Goal: Information Seeking & Learning: Stay updated

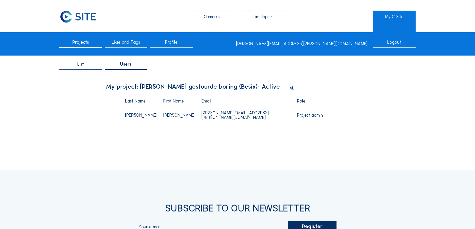
click at [77, 43] on span "Projects" at bounding box center [80, 42] width 17 height 5
click at [211, 15] on div "Cameras" at bounding box center [212, 17] width 49 height 13
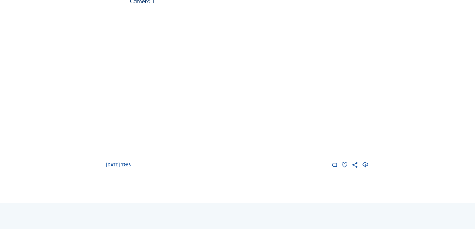
scroll to position [76, 0]
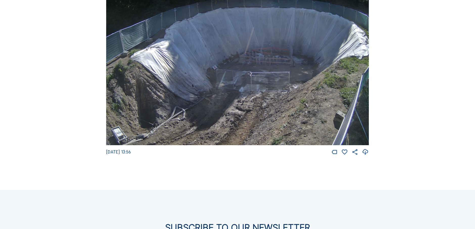
drag, startPoint x: 155, startPoint y: 155, endPoint x: 99, endPoint y: 156, distance: 55.4
click at [99, 156] on div "Feed Photo Show Map Search Fullscreen Besix / Seraing Wachtbuizen gestuurde bor…" at bounding box center [237, 55] width 356 height 199
drag, startPoint x: 99, startPoint y: 156, endPoint x: 156, endPoint y: 157, distance: 56.4
click at [156, 156] on div "[DATE] 13:56" at bounding box center [237, 152] width 263 height 7
drag, startPoint x: 135, startPoint y: 154, endPoint x: 95, endPoint y: 153, distance: 40.0
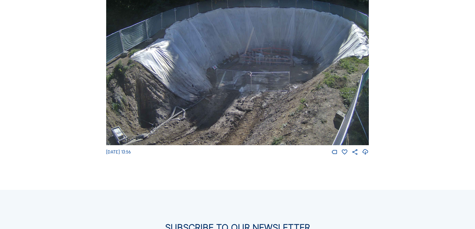
click at [95, 153] on div "Feed Photo Show Map Search Fullscreen Besix / Seraing Wachtbuizen gestuurde bor…" at bounding box center [237, 55] width 356 height 199
drag, startPoint x: 95, startPoint y: 153, endPoint x: 148, endPoint y: 156, distance: 52.7
click at [148, 156] on div "[DATE] 13:56" at bounding box center [237, 152] width 263 height 7
drag, startPoint x: 151, startPoint y: 156, endPoint x: 106, endPoint y: 154, distance: 45.3
click at [106, 154] on div "[DATE] 13:56" at bounding box center [237, 152] width 263 height 7
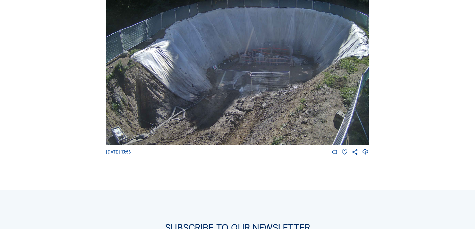
drag, startPoint x: 106, startPoint y: 154, endPoint x: 175, endPoint y: 155, distance: 69.1
click at [175, 155] on div "[DATE] 13:56" at bounding box center [237, 152] width 263 height 7
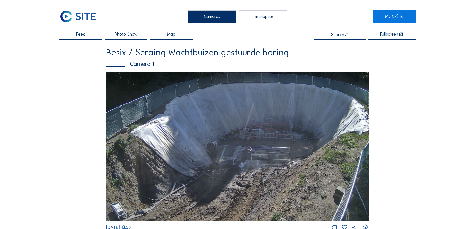
scroll to position [0, 0]
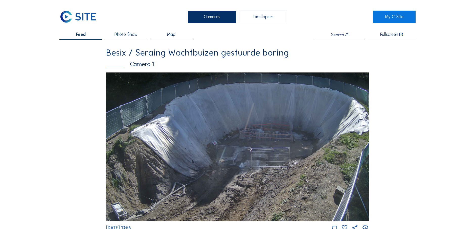
click at [131, 35] on span "Photo Show" at bounding box center [126, 34] width 23 height 5
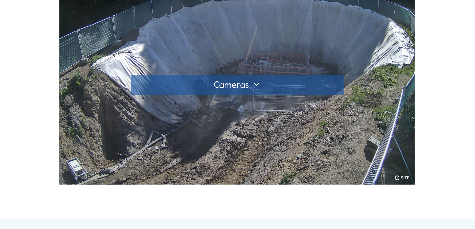
scroll to position [101, 0]
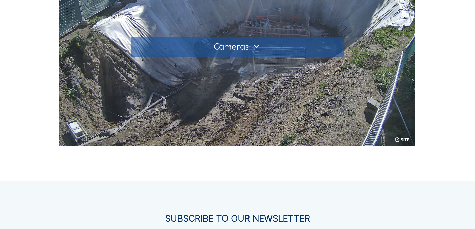
click at [252, 50] on div at bounding box center [238, 47] width 204 height 8
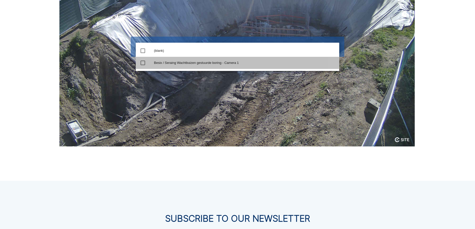
click at [218, 63] on div "Besix / Seraing Wachtbuizen gestuurde boring - Camera 1" at bounding box center [244, 63] width 181 height 4
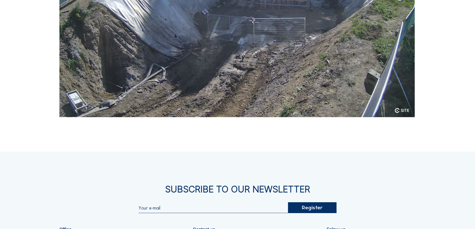
scroll to position [25, 0]
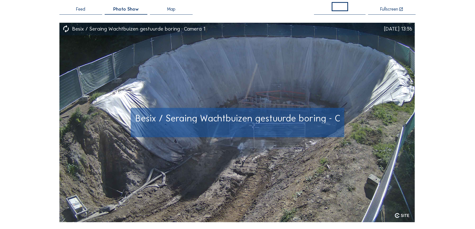
click at [262, 121] on span "Besix / Seraing Wachtbuizen gestuurde boring - Camera 1" at bounding box center [254, 118] width 237 height 11
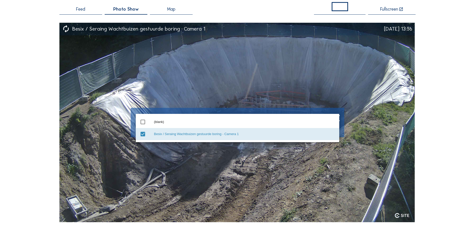
click at [187, 135] on div "Besix / Seraing Wachtbuizen gestuurde boring - Camera 1" at bounding box center [244, 134] width 181 height 4
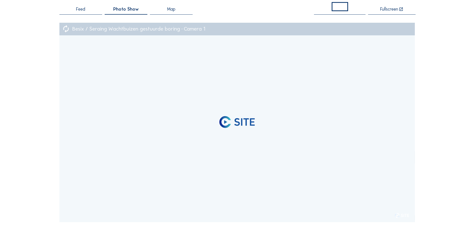
click at [175, 8] on span "Map" at bounding box center [171, 9] width 8 height 5
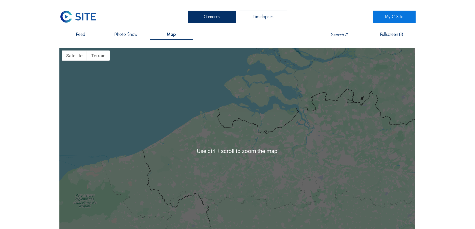
click at [79, 35] on span "Feed" at bounding box center [80, 34] width 9 height 5
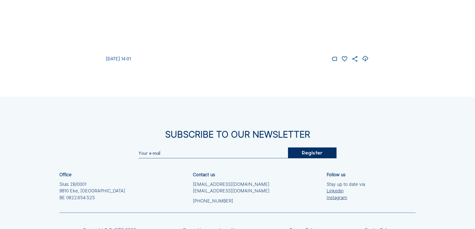
scroll to position [94, 0]
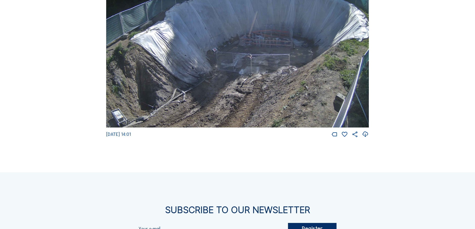
click at [247, 71] on img at bounding box center [237, 53] width 263 height 149
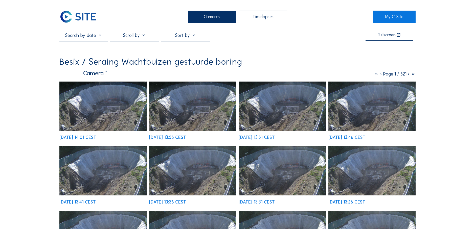
click at [266, 18] on div "Timelapses" at bounding box center [263, 17] width 49 height 13
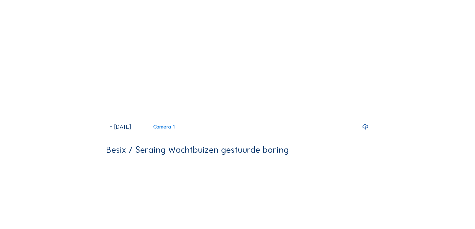
scroll to position [76, 0]
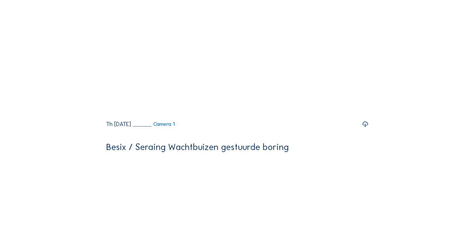
click at [368, 128] on icon at bounding box center [365, 124] width 7 height 8
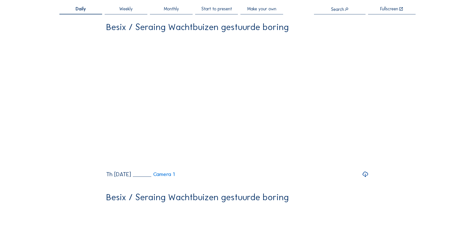
scroll to position [0, 0]
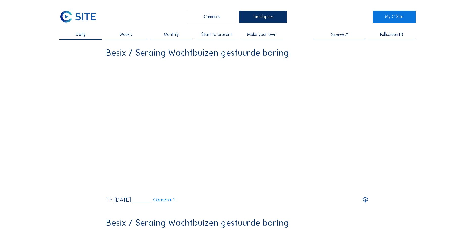
click at [227, 36] on span "Start to present" at bounding box center [216, 34] width 31 height 5
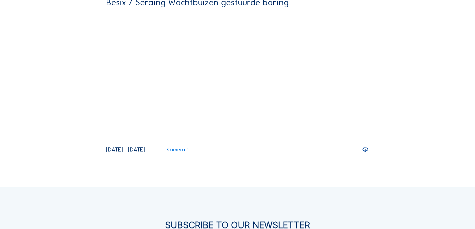
scroll to position [51, 0]
click at [367, 154] on icon at bounding box center [365, 150] width 7 height 8
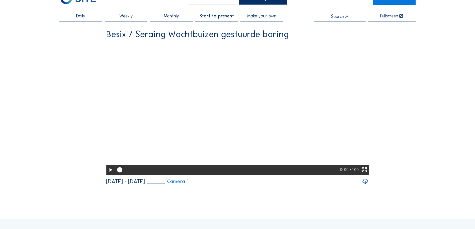
scroll to position [0, 0]
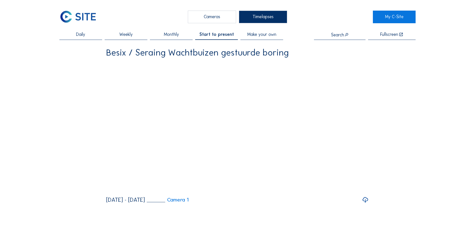
click at [84, 34] on span "Daily" at bounding box center [80, 34] width 9 height 5
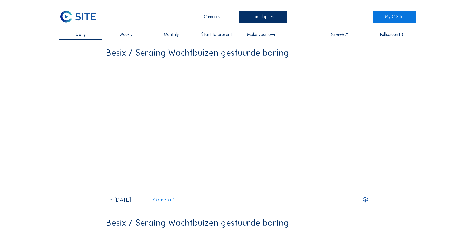
click at [216, 17] on div "Cameras" at bounding box center [212, 17] width 49 height 13
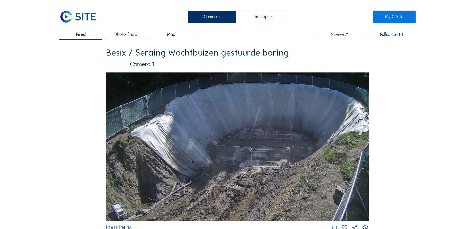
click at [132, 34] on span "Photo Show" at bounding box center [126, 34] width 23 height 5
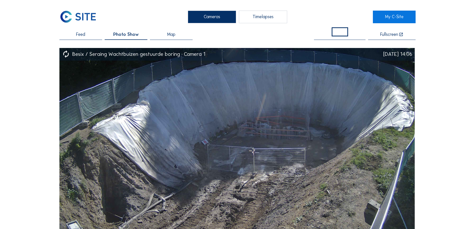
click at [84, 35] on span "Feed" at bounding box center [80, 34] width 9 height 5
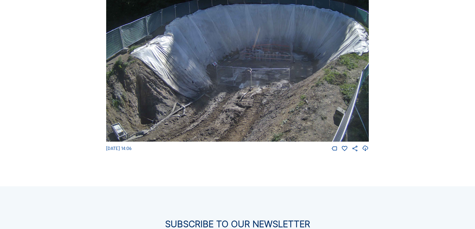
scroll to position [126, 0]
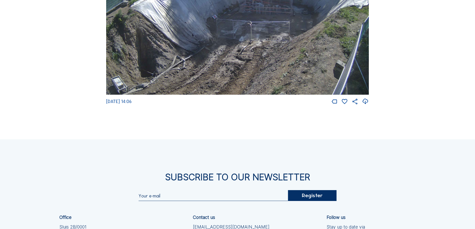
click at [244, 72] on img at bounding box center [237, 20] width 263 height 149
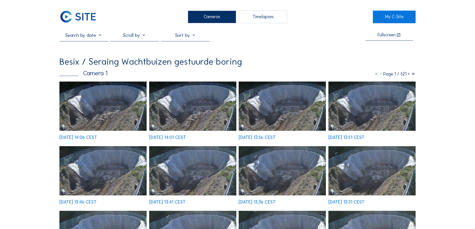
click at [408, 74] on icon at bounding box center [409, 74] width 5 height 6
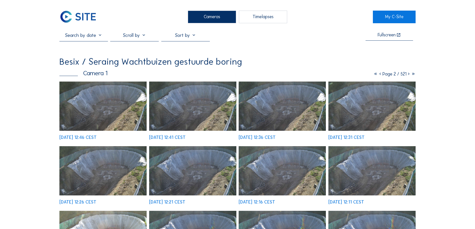
click at [408, 74] on icon at bounding box center [409, 74] width 5 height 6
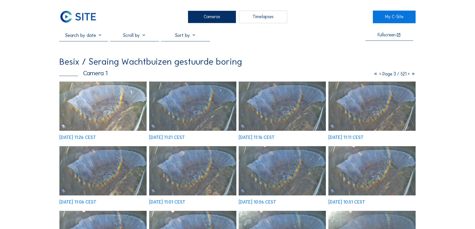
click at [408, 74] on icon at bounding box center [409, 74] width 5 height 6
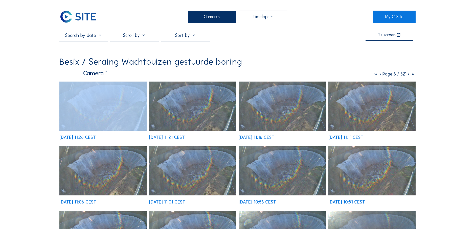
click at [408, 74] on icon at bounding box center [409, 74] width 5 height 6
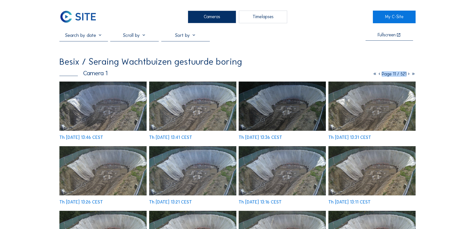
click at [408, 74] on icon at bounding box center [409, 74] width 5 height 6
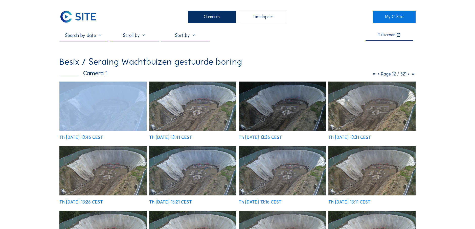
click at [408, 74] on icon at bounding box center [409, 74] width 5 height 6
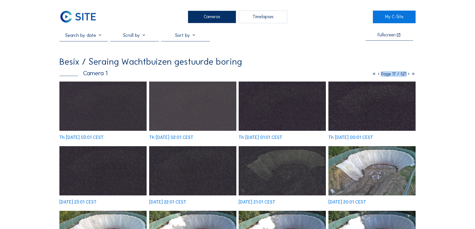
click at [408, 74] on icon at bounding box center [409, 74] width 5 height 6
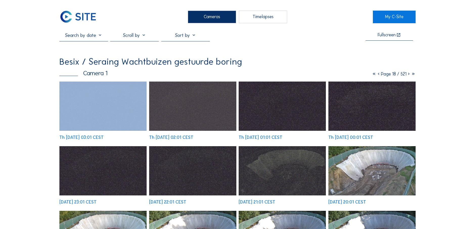
click at [408, 74] on icon at bounding box center [409, 74] width 5 height 6
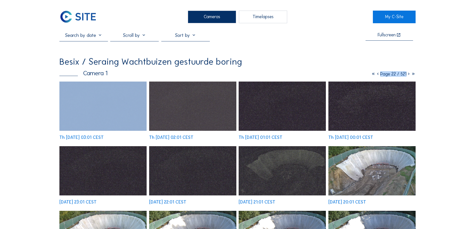
click at [408, 74] on icon at bounding box center [409, 74] width 5 height 6
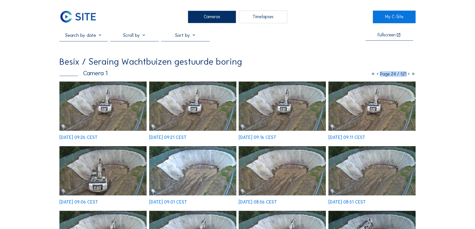
click at [408, 74] on icon at bounding box center [409, 74] width 5 height 6
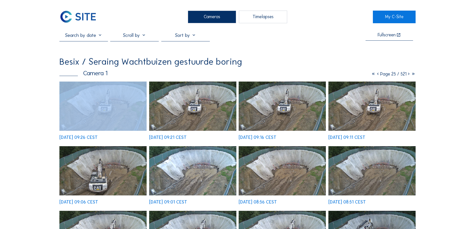
click at [408, 74] on icon at bounding box center [409, 74] width 5 height 6
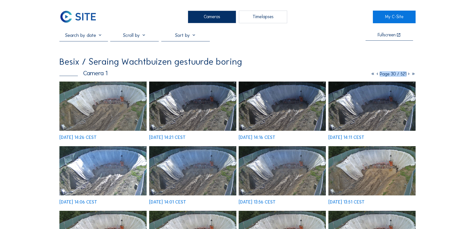
click at [408, 74] on icon at bounding box center [409, 74] width 5 height 6
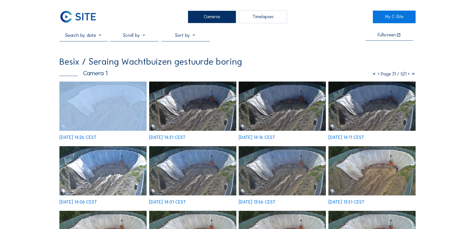
click at [408, 74] on icon at bounding box center [409, 74] width 5 height 6
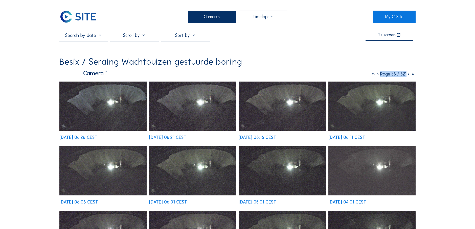
click at [408, 74] on icon at bounding box center [409, 74] width 5 height 6
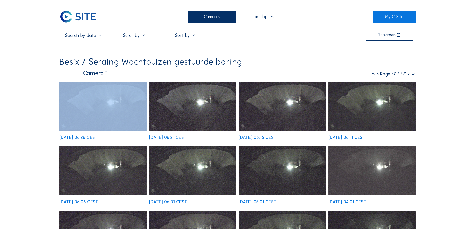
click at [408, 74] on icon at bounding box center [409, 74] width 5 height 6
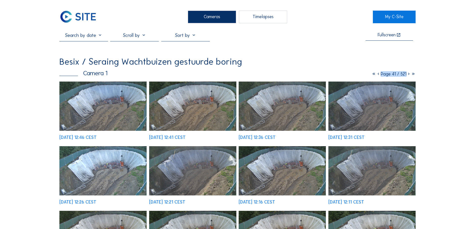
drag, startPoint x: 408, startPoint y: 74, endPoint x: 376, endPoint y: 75, distance: 32.1
click at [376, 75] on icon at bounding box center [378, 74] width 5 height 6
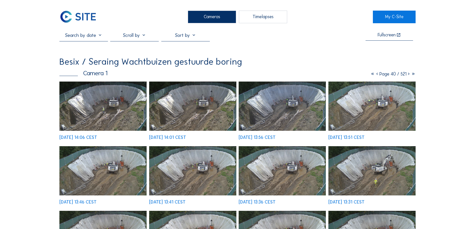
click at [376, 75] on icon at bounding box center [377, 74] width 5 height 6
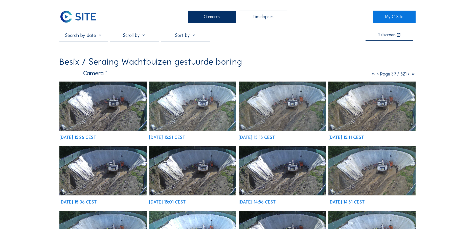
click at [376, 75] on icon at bounding box center [378, 74] width 5 height 6
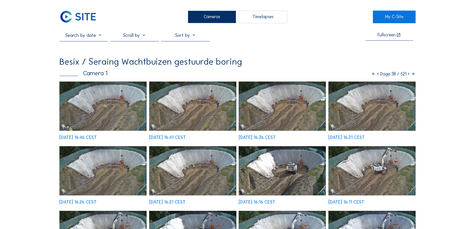
click at [407, 74] on icon at bounding box center [409, 74] width 5 height 6
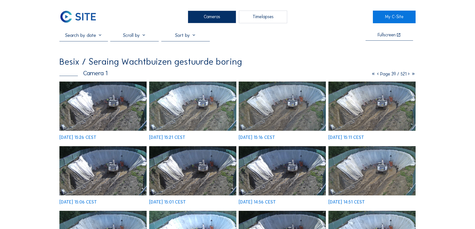
click at [407, 74] on icon at bounding box center [409, 74] width 5 height 6
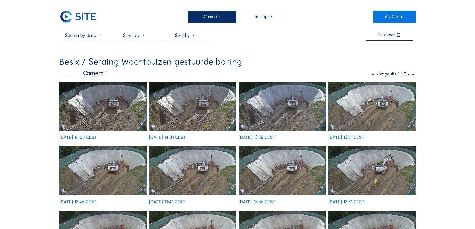
click at [407, 74] on icon at bounding box center [409, 74] width 5 height 6
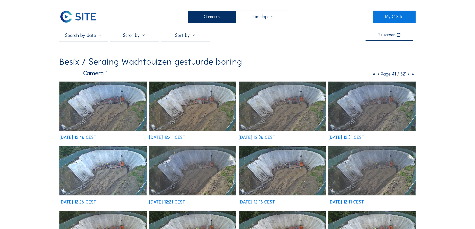
click at [407, 74] on icon at bounding box center [409, 74] width 5 height 6
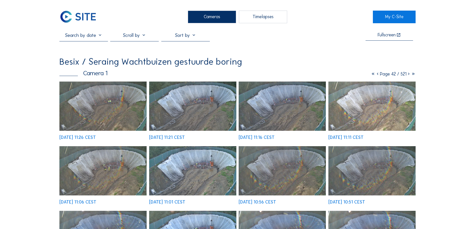
click at [407, 74] on icon at bounding box center [409, 74] width 5 height 6
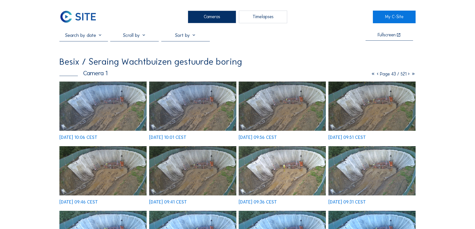
click at [408, 75] on icon at bounding box center [409, 74] width 5 height 6
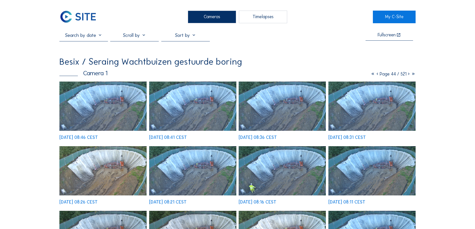
click at [408, 75] on icon at bounding box center [409, 74] width 5 height 6
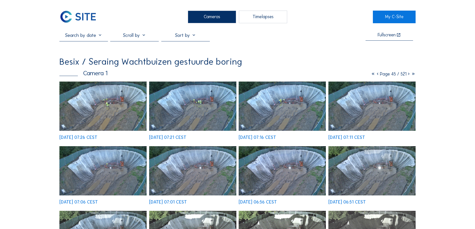
click at [408, 75] on icon at bounding box center [409, 74] width 5 height 6
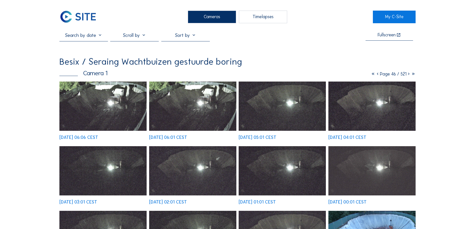
click at [408, 75] on icon at bounding box center [409, 74] width 5 height 6
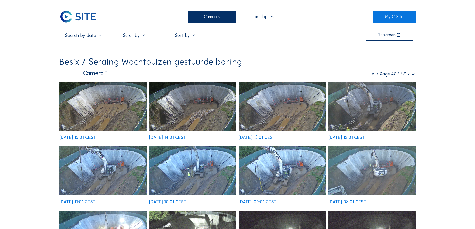
click at [376, 76] on icon at bounding box center [378, 74] width 5 height 6
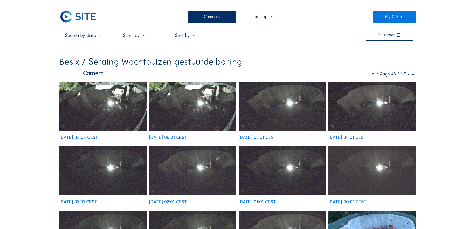
click at [408, 75] on icon at bounding box center [409, 74] width 5 height 6
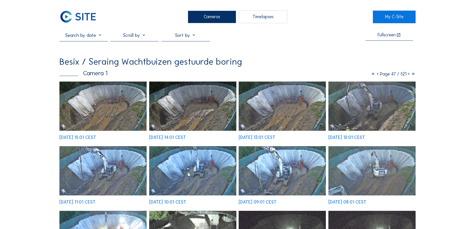
click at [376, 75] on icon at bounding box center [378, 74] width 5 height 6
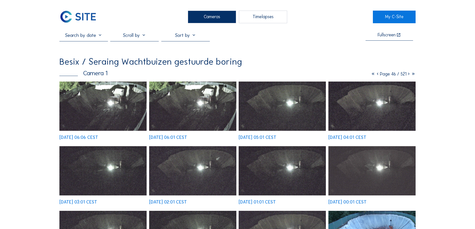
click at [409, 76] on icon at bounding box center [409, 74] width 5 height 6
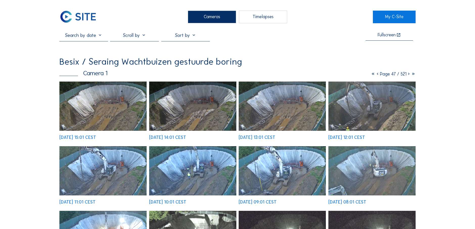
click at [409, 76] on icon at bounding box center [409, 74] width 5 height 6
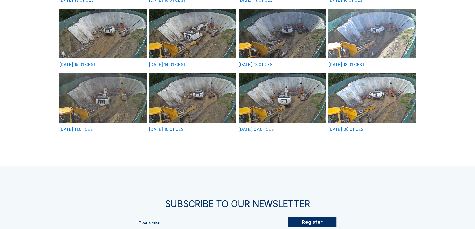
scroll to position [25, 0]
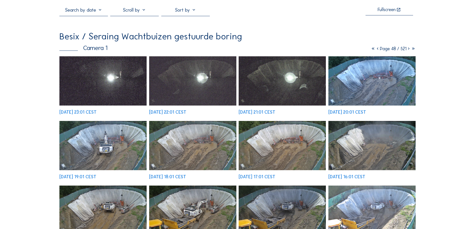
click at [407, 49] on icon at bounding box center [409, 49] width 5 height 6
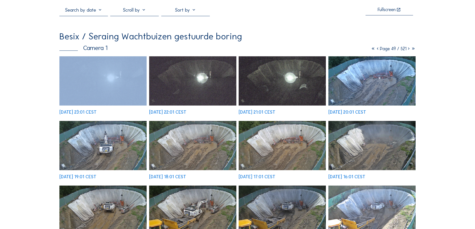
click at [407, 49] on icon at bounding box center [409, 49] width 5 height 6
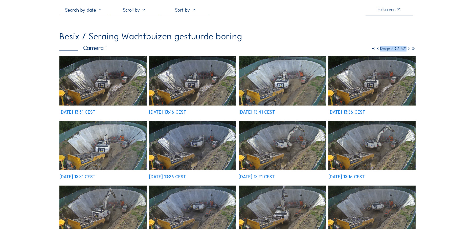
click at [408, 50] on icon at bounding box center [409, 49] width 5 height 6
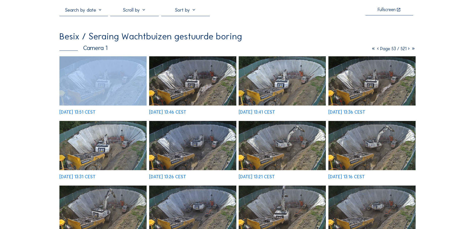
click at [408, 50] on icon at bounding box center [409, 49] width 5 height 6
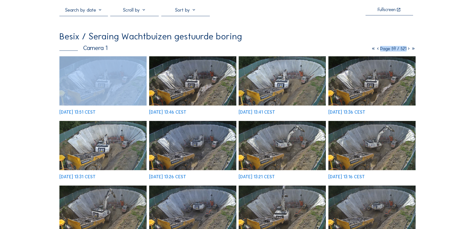
click at [408, 50] on icon at bounding box center [409, 49] width 5 height 6
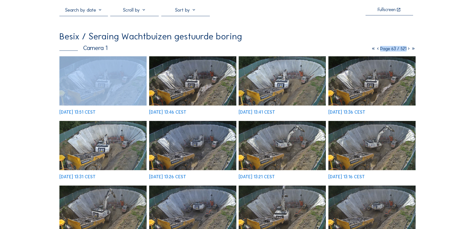
click at [408, 50] on icon at bounding box center [409, 49] width 5 height 6
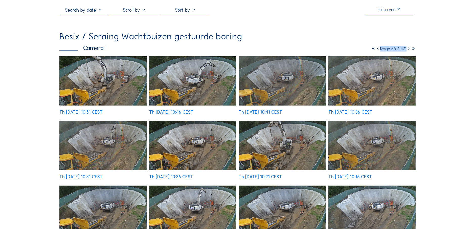
click at [409, 50] on icon at bounding box center [409, 49] width 5 height 6
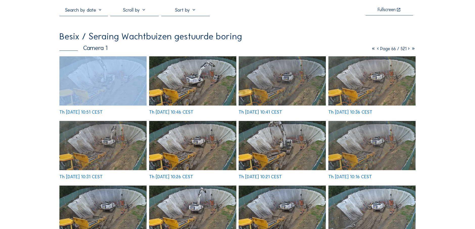
click at [409, 50] on icon at bounding box center [409, 49] width 5 height 6
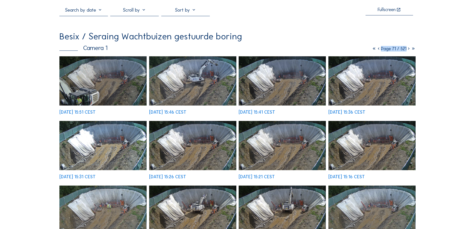
click at [409, 50] on icon at bounding box center [409, 49] width 5 height 6
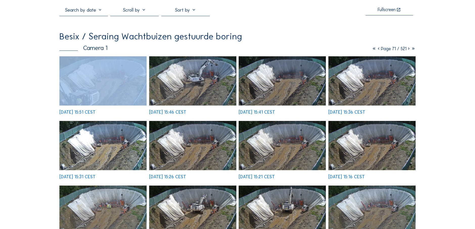
click at [409, 50] on icon at bounding box center [409, 49] width 5 height 6
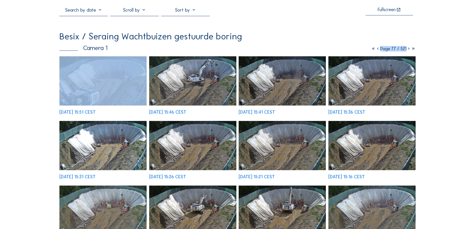
click at [409, 50] on icon at bounding box center [409, 49] width 5 height 6
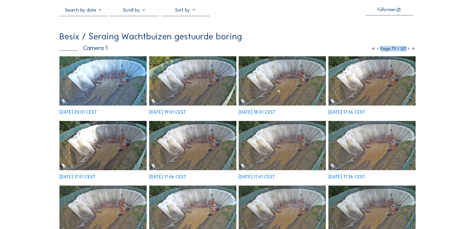
click at [409, 50] on icon at bounding box center [409, 49] width 5 height 6
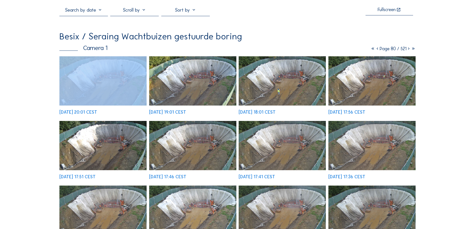
click at [409, 50] on icon at bounding box center [409, 49] width 5 height 6
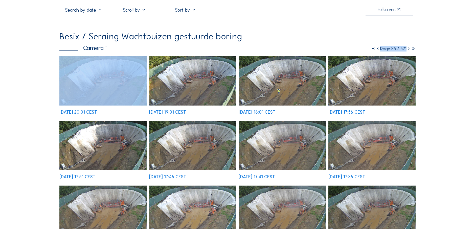
click at [409, 50] on icon at bounding box center [409, 49] width 5 height 6
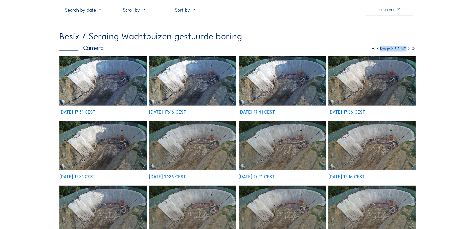
click at [409, 50] on icon at bounding box center [409, 49] width 5 height 6
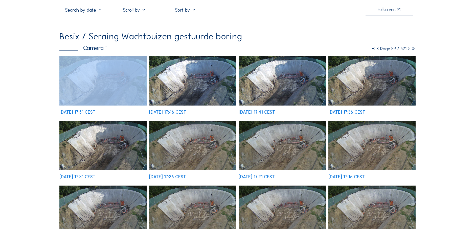
click at [409, 50] on icon at bounding box center [409, 49] width 5 height 6
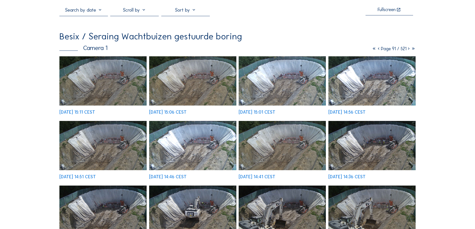
click at [409, 50] on icon at bounding box center [409, 49] width 5 height 6
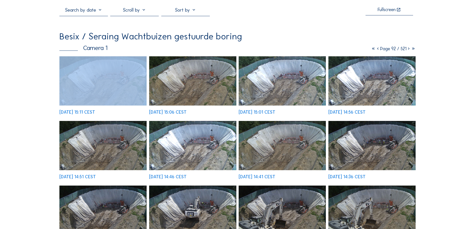
click at [409, 50] on icon at bounding box center [409, 49] width 5 height 6
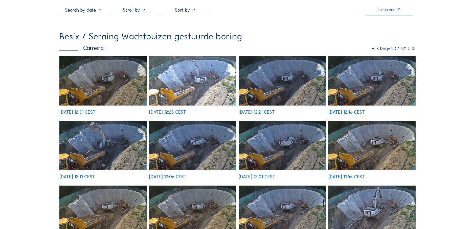
click at [409, 50] on icon at bounding box center [409, 49] width 5 height 6
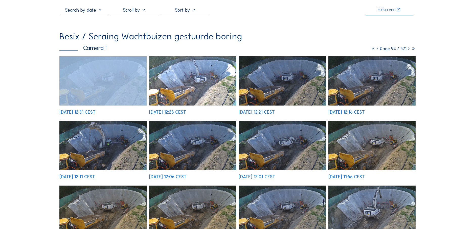
click at [409, 50] on icon at bounding box center [409, 49] width 5 height 6
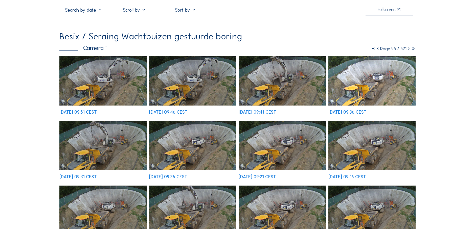
click at [409, 50] on icon at bounding box center [409, 49] width 5 height 6
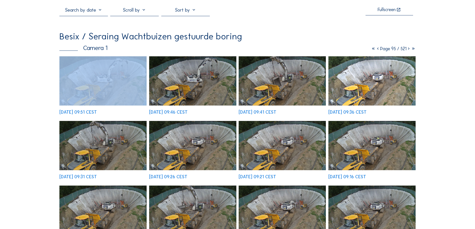
click at [409, 50] on icon at bounding box center [409, 49] width 5 height 6
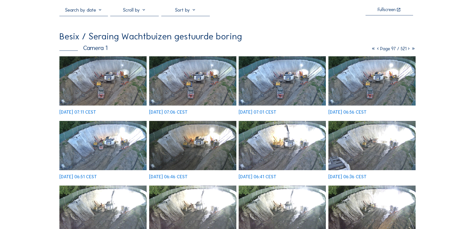
click at [409, 50] on icon at bounding box center [409, 49] width 5 height 6
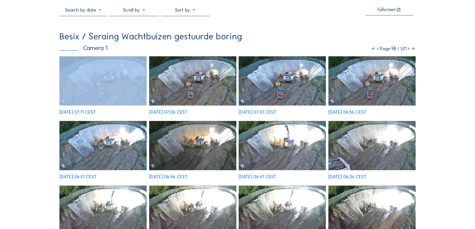
click at [409, 50] on icon at bounding box center [409, 49] width 5 height 6
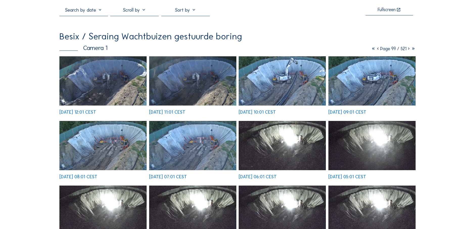
click at [409, 50] on icon at bounding box center [409, 49] width 5 height 6
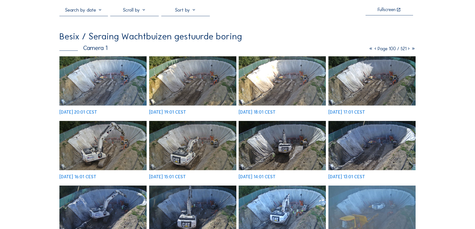
click at [373, 50] on icon at bounding box center [375, 49] width 5 height 6
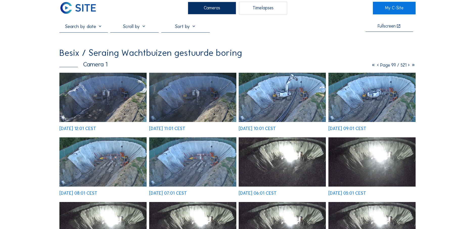
scroll to position [0, 0]
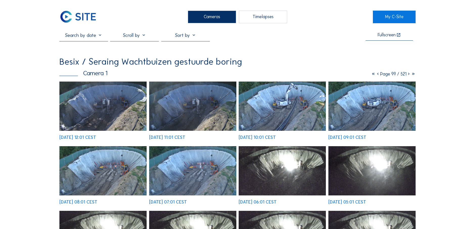
click at [376, 76] on icon at bounding box center [378, 74] width 5 height 6
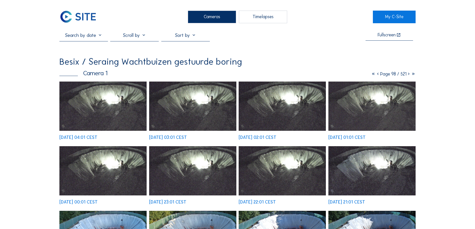
click at [376, 75] on icon at bounding box center [378, 74] width 5 height 6
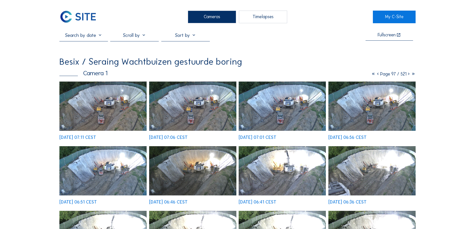
click at [407, 76] on icon at bounding box center [409, 74] width 5 height 6
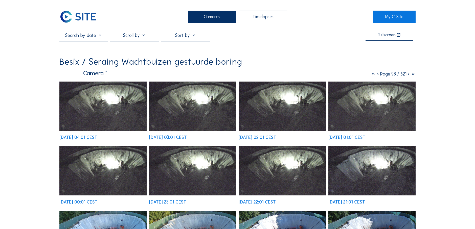
click at [410, 76] on icon at bounding box center [409, 74] width 5 height 6
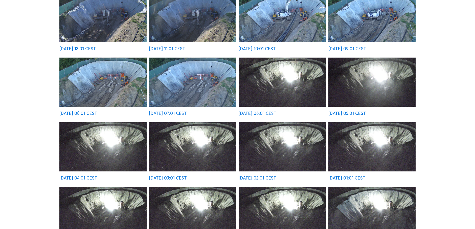
scroll to position [76, 0]
